Goal: Entertainment & Leisure: Consume media (video, audio)

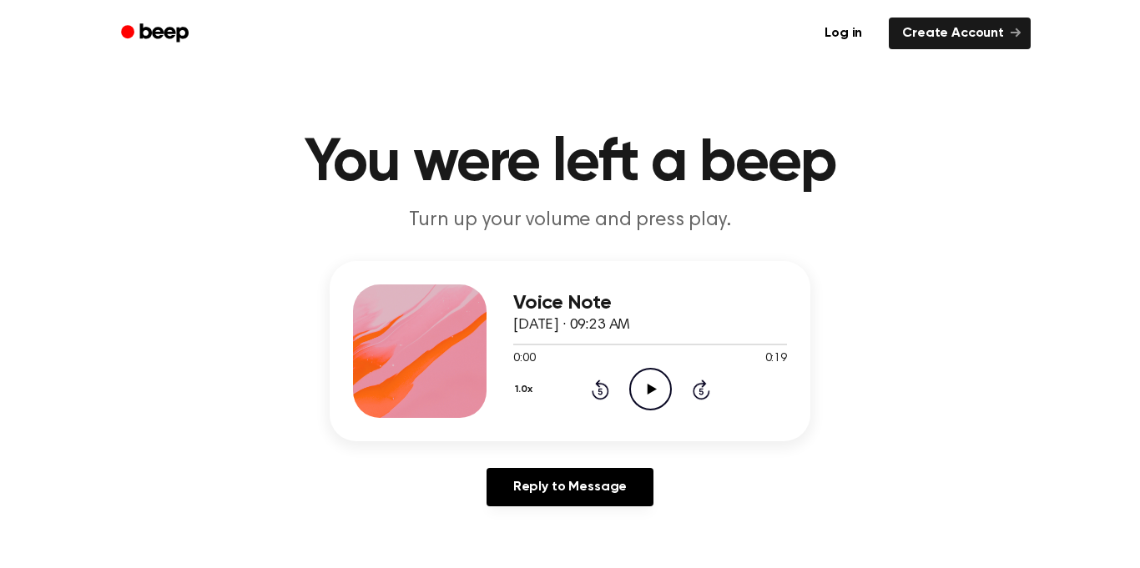
click at [643, 377] on icon "Play Audio" at bounding box center [650, 389] width 43 height 43
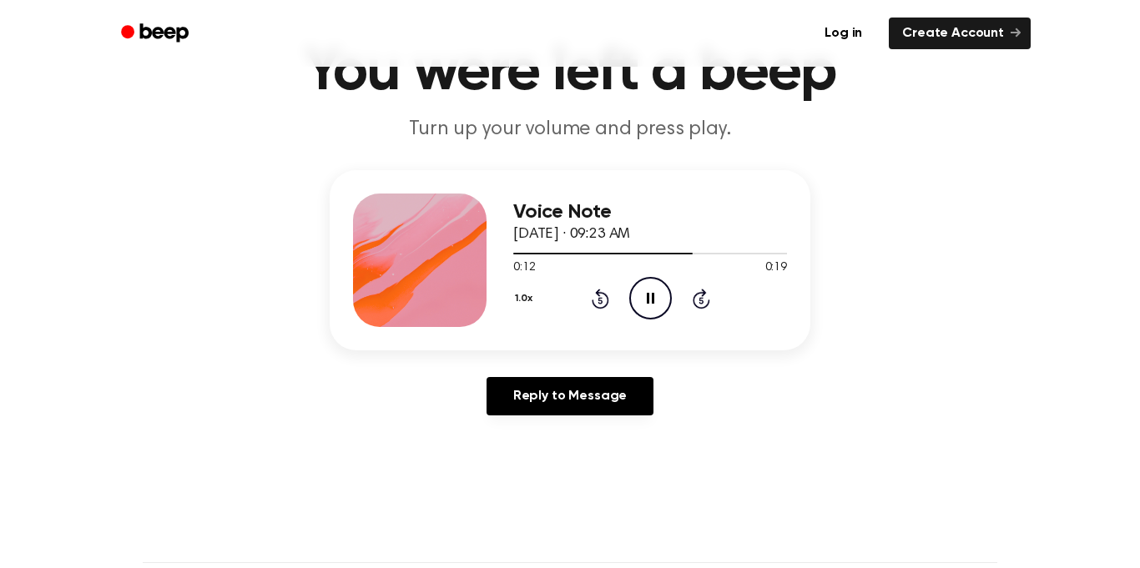
scroll to position [84, 0]
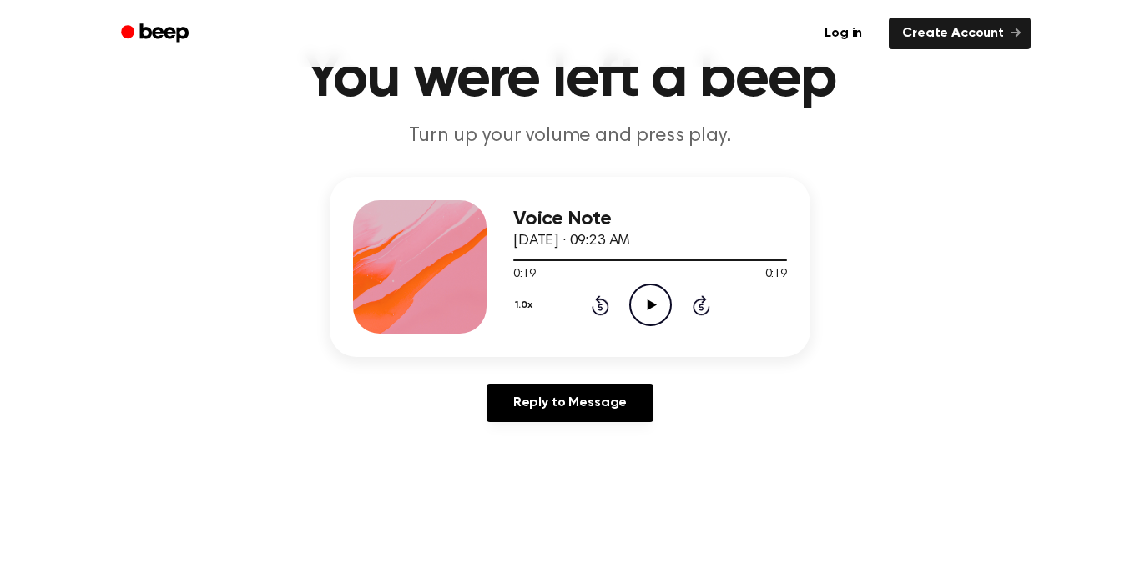
click at [601, 298] on icon at bounding box center [601, 305] width 18 height 20
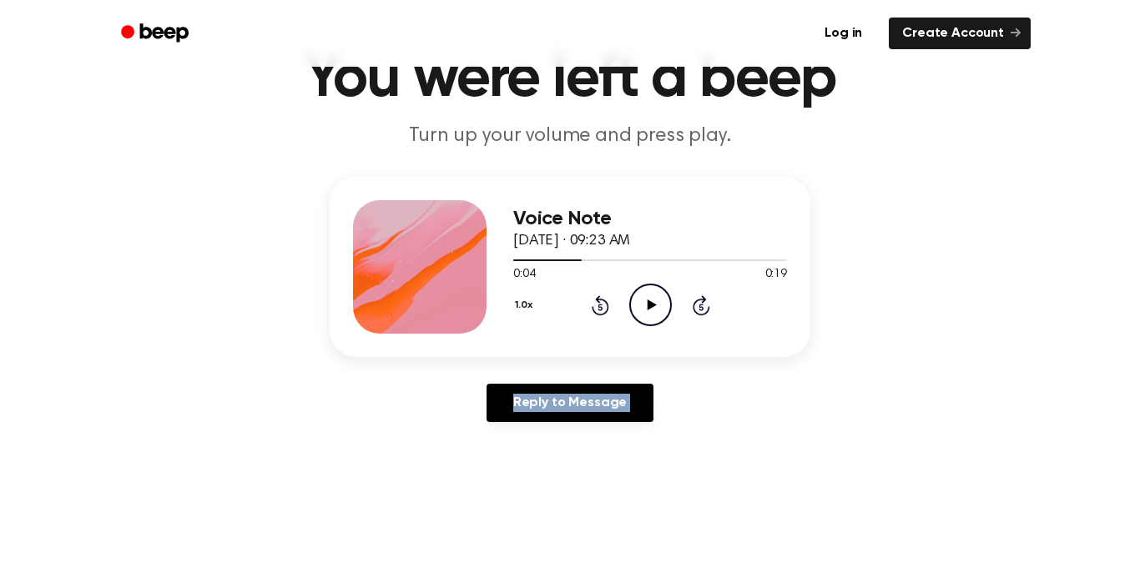
click at [601, 298] on icon at bounding box center [601, 305] width 18 height 20
click at [637, 303] on icon "Play Audio" at bounding box center [650, 305] width 43 height 43
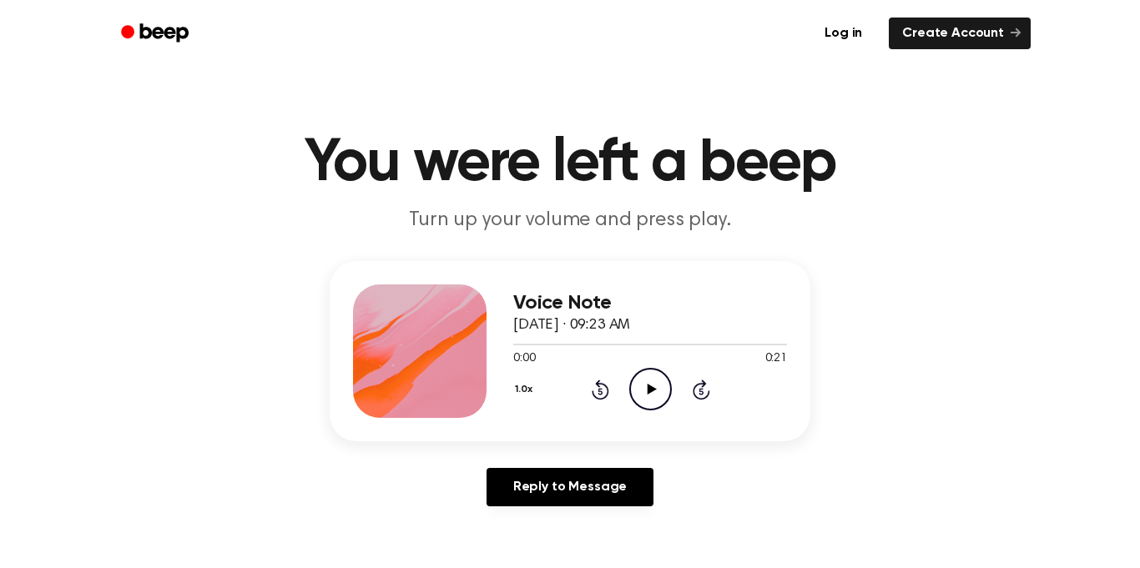
click at [648, 383] on icon "Play Audio" at bounding box center [650, 389] width 43 height 43
click at [659, 391] on icon "Pause Audio" at bounding box center [650, 389] width 43 height 43
click at [643, 396] on icon "Play Audio" at bounding box center [650, 389] width 43 height 43
click at [669, 396] on circle at bounding box center [650, 389] width 41 height 41
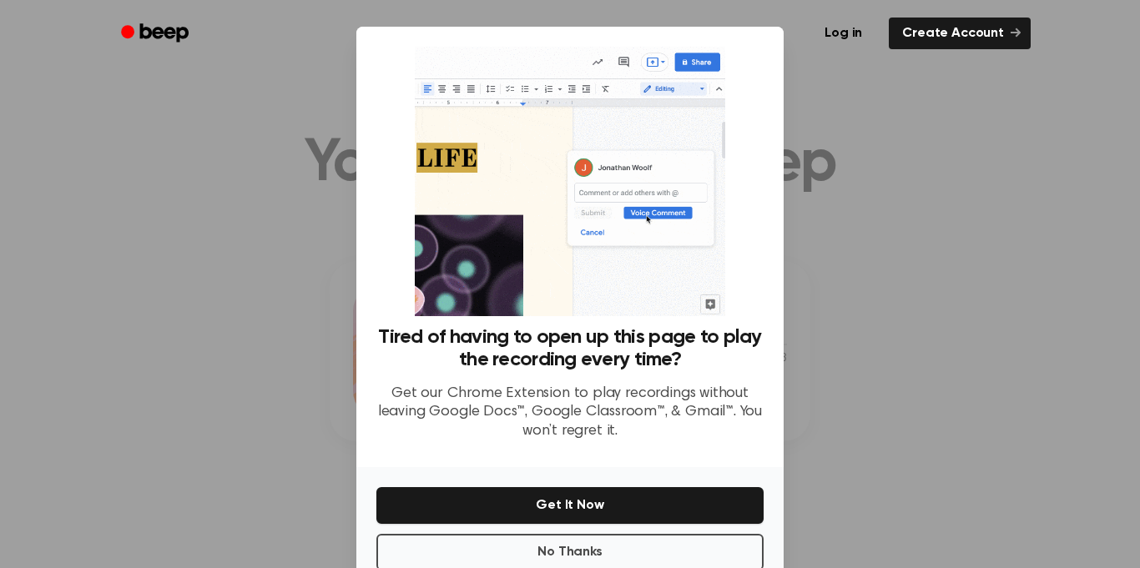
click at [849, 85] on div at bounding box center [570, 284] width 1140 height 568
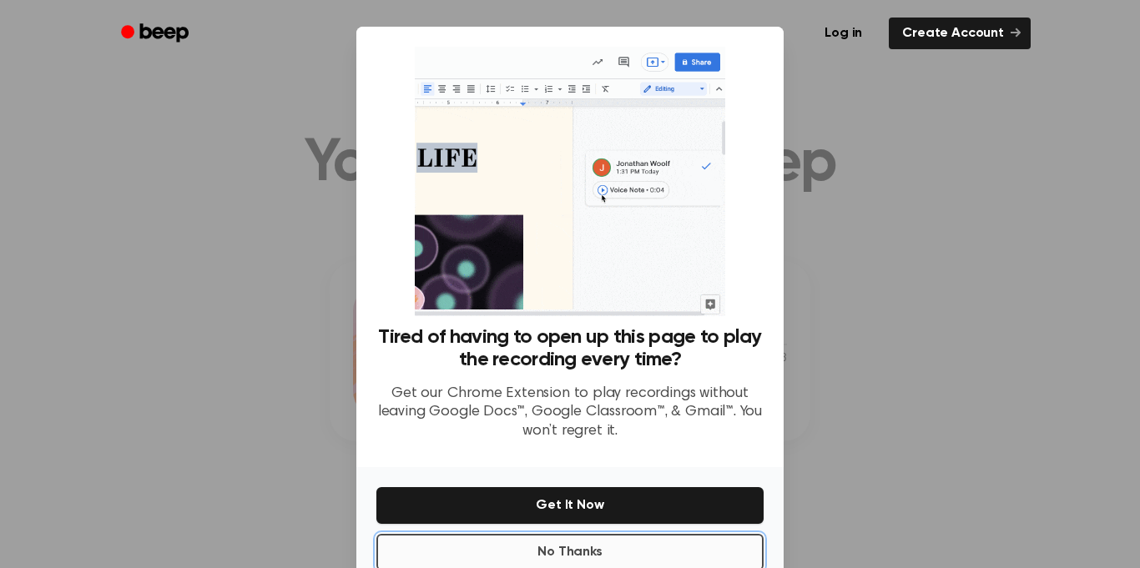
click at [615, 546] on button "No Thanks" at bounding box center [569, 552] width 387 height 37
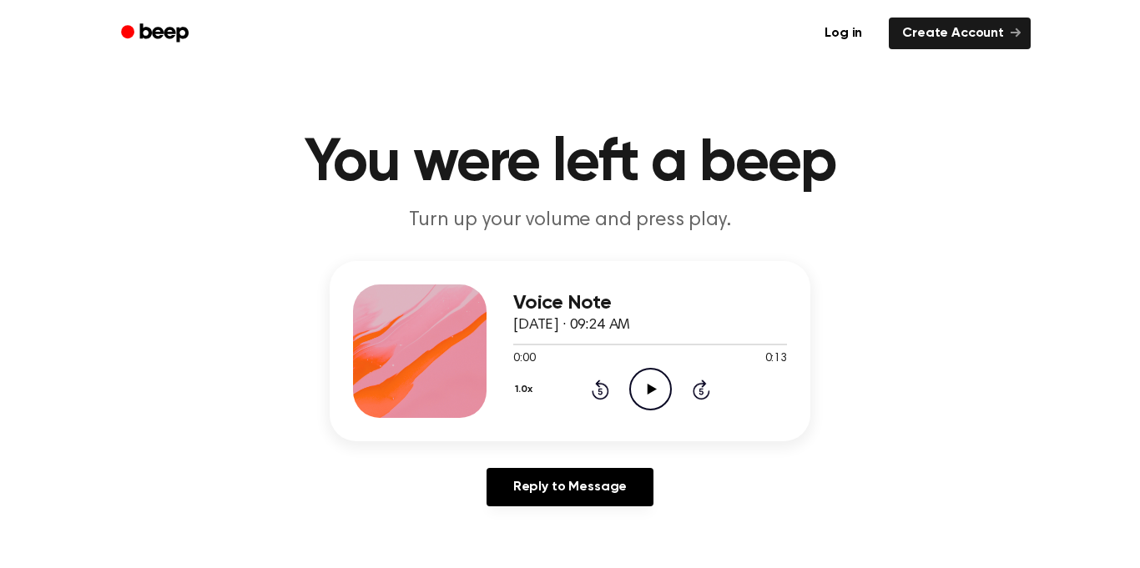
click at [653, 404] on icon "Play Audio" at bounding box center [650, 389] width 43 height 43
click at [651, 375] on icon "Pause Audio" at bounding box center [650, 389] width 43 height 43
click at [665, 378] on icon "Play Audio" at bounding box center [650, 389] width 43 height 43
click at [660, 381] on icon "Pause Audio" at bounding box center [650, 389] width 43 height 43
